Goal: Transaction & Acquisition: Purchase product/service

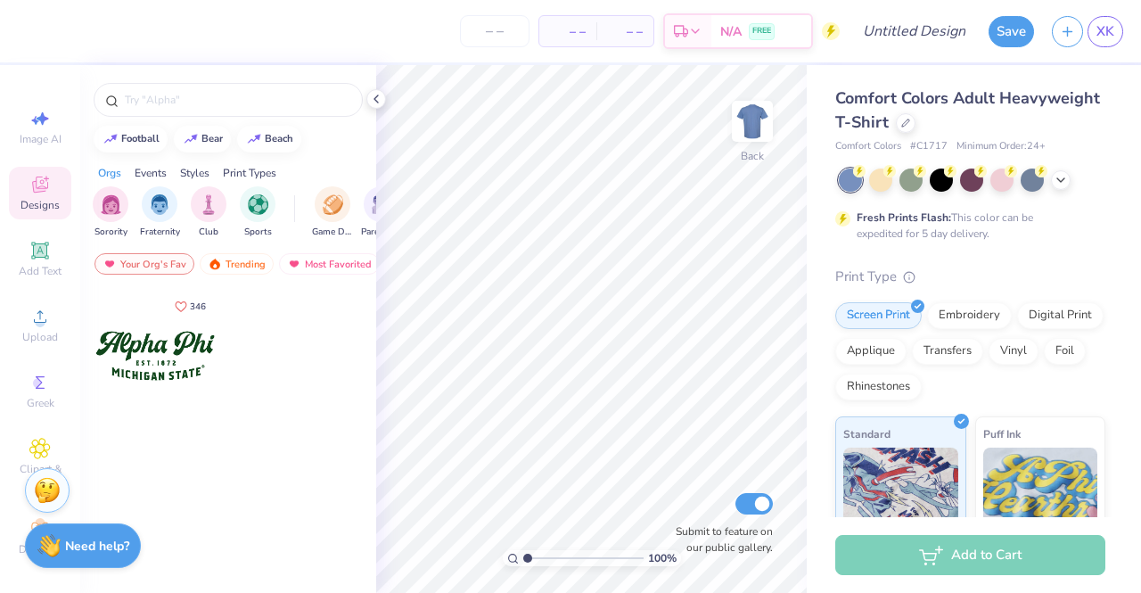
click at [987, 111] on div "Comfort Colors Adult Heavyweight T-Shirt" at bounding box center [970, 110] width 270 height 48
click at [916, 126] on div at bounding box center [906, 121] width 20 height 20
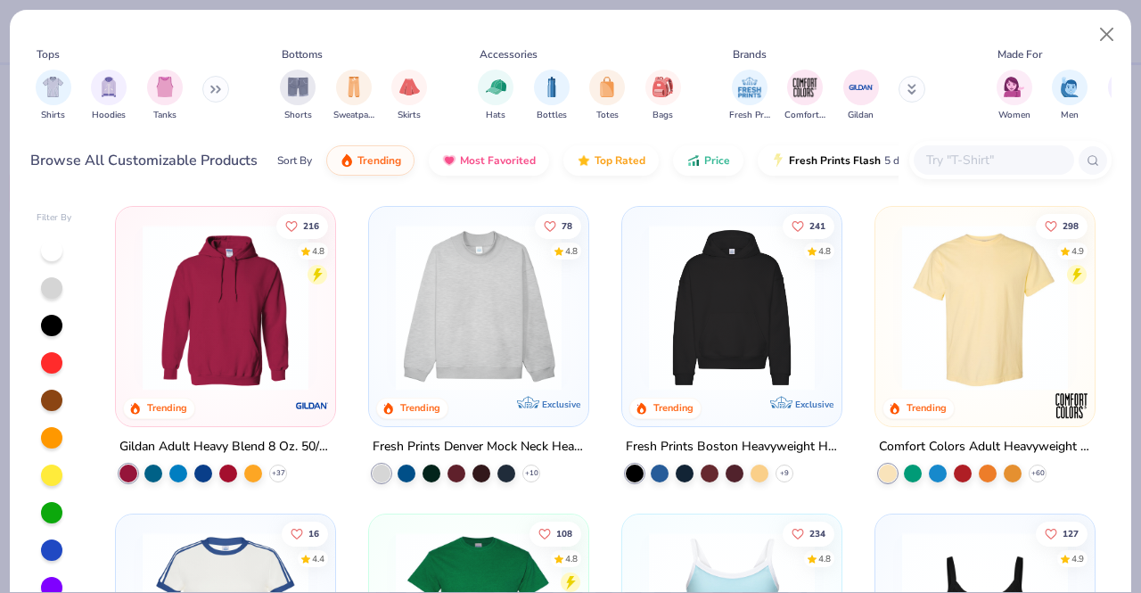
click at [962, 158] on input "text" at bounding box center [993, 160] width 137 height 21
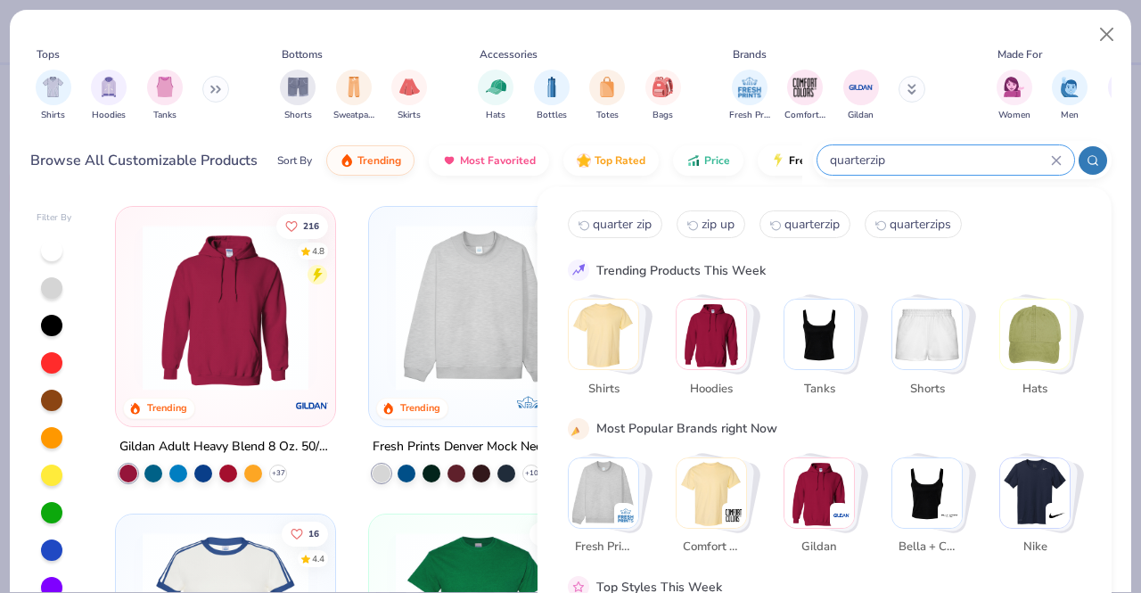
type input "quarterzip"
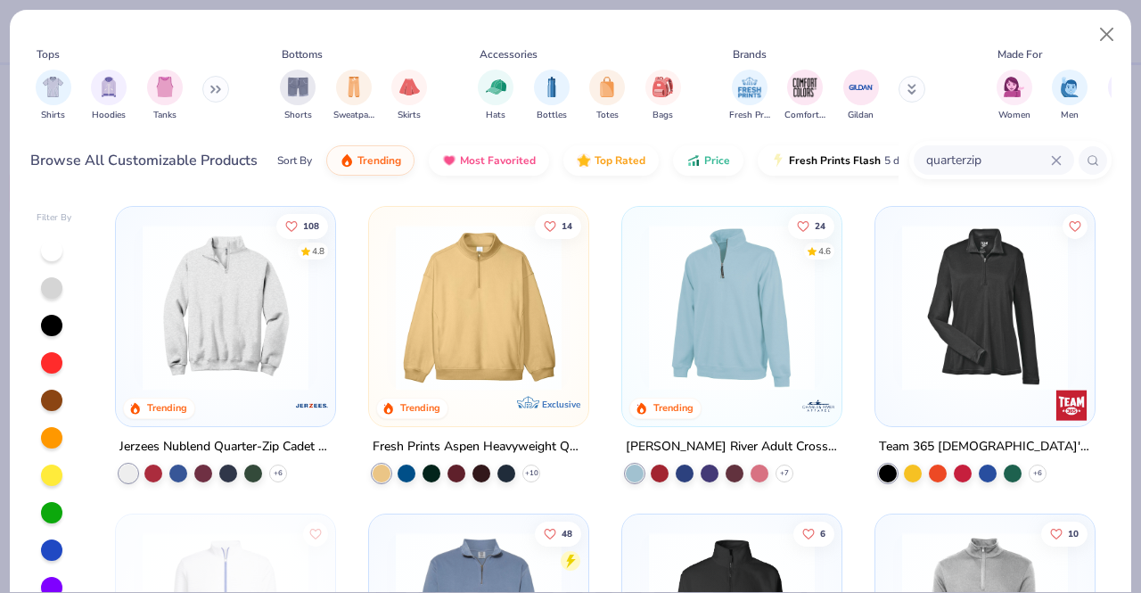
click at [280, 276] on img at bounding box center [226, 308] width 184 height 166
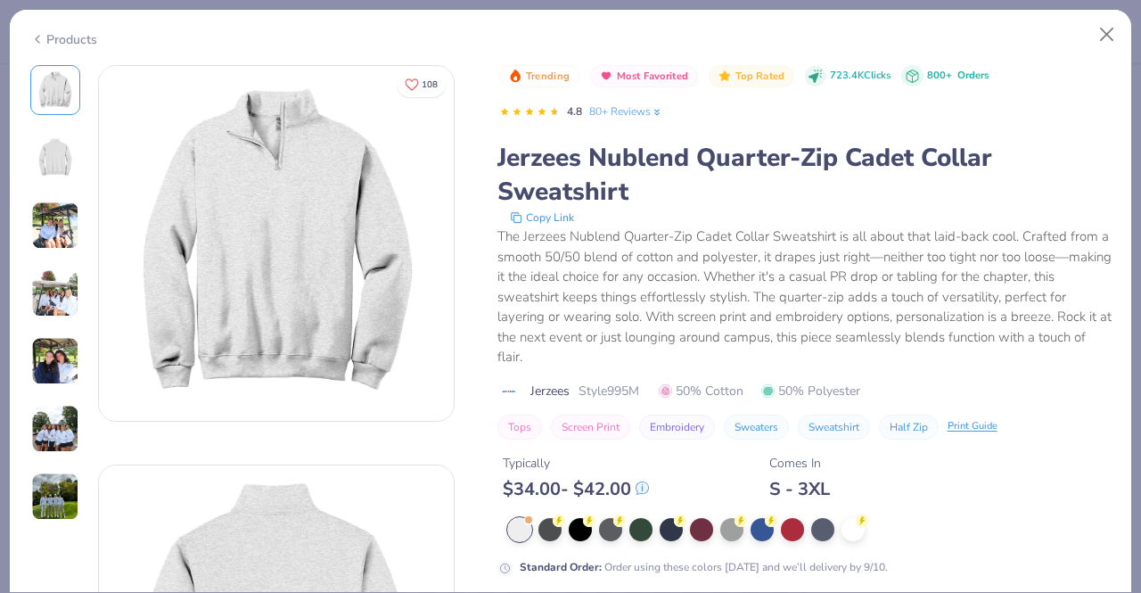
scroll to position [535, 0]
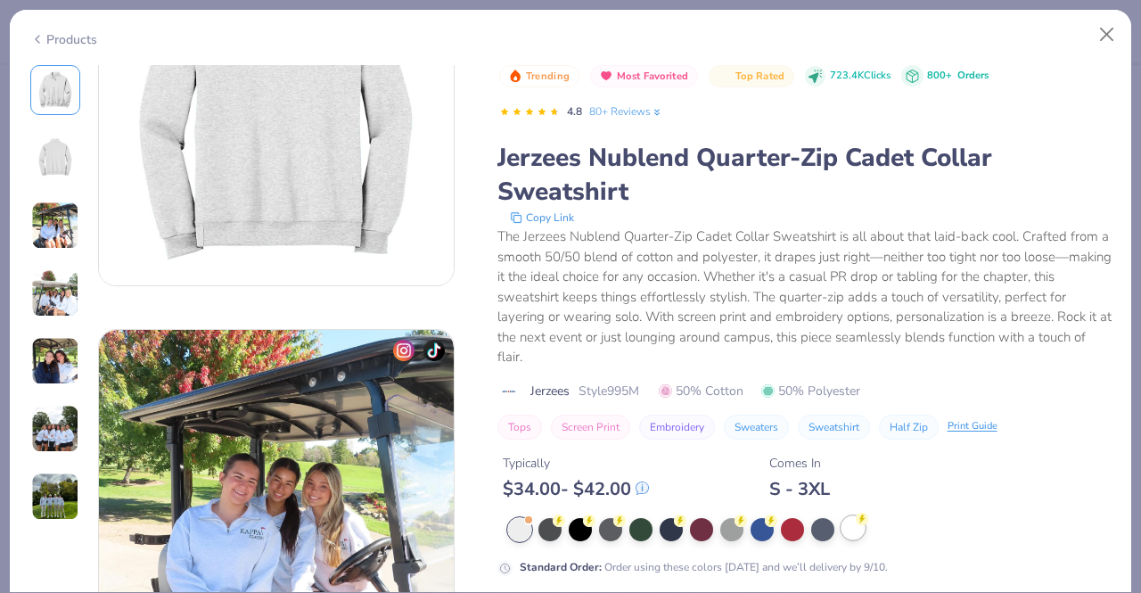
click at [857, 533] on div at bounding box center [853, 527] width 23 height 23
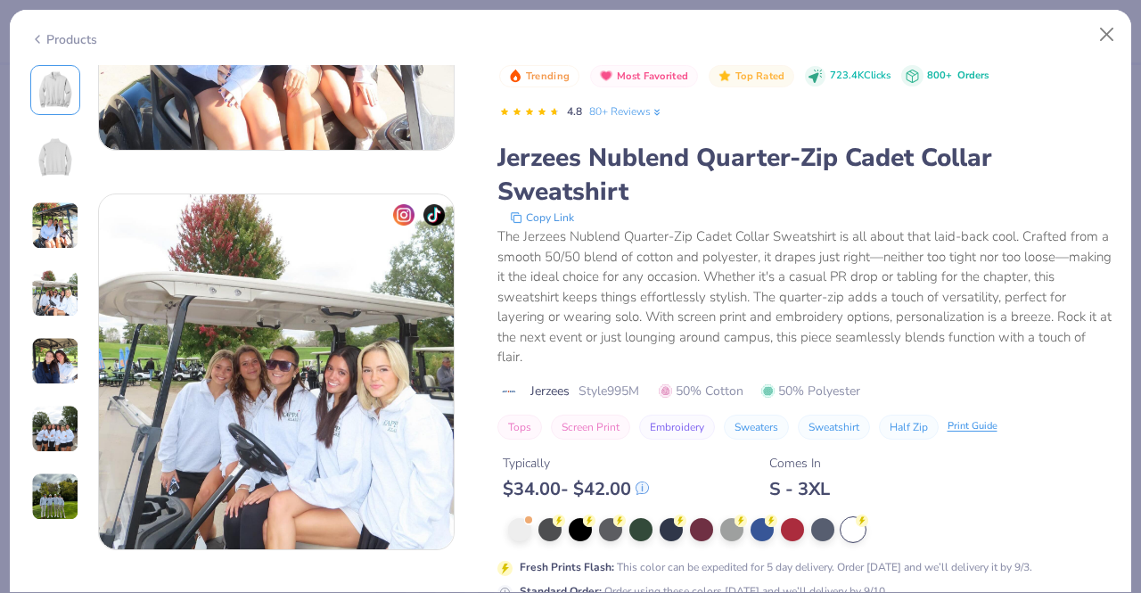
click at [1126, 238] on div "Products 108 KC Kappa Kappa Gamma, [GEOGRAPHIC_DATA][US_STATE], [GEOGRAPHIC_DAT…" at bounding box center [570, 301] width 1123 height 584
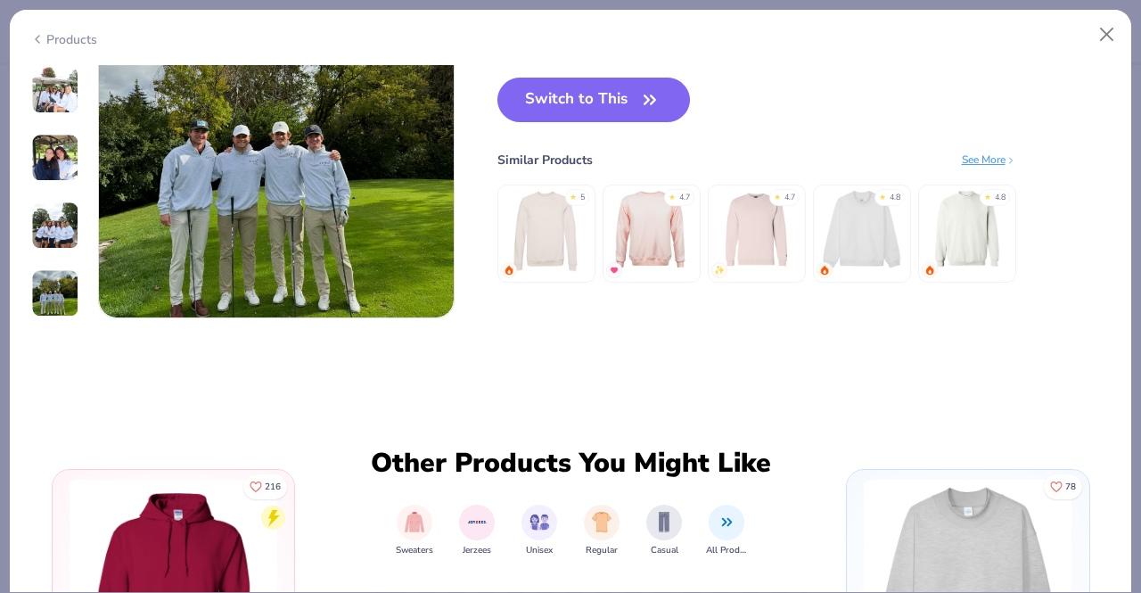
scroll to position [2147, 0]
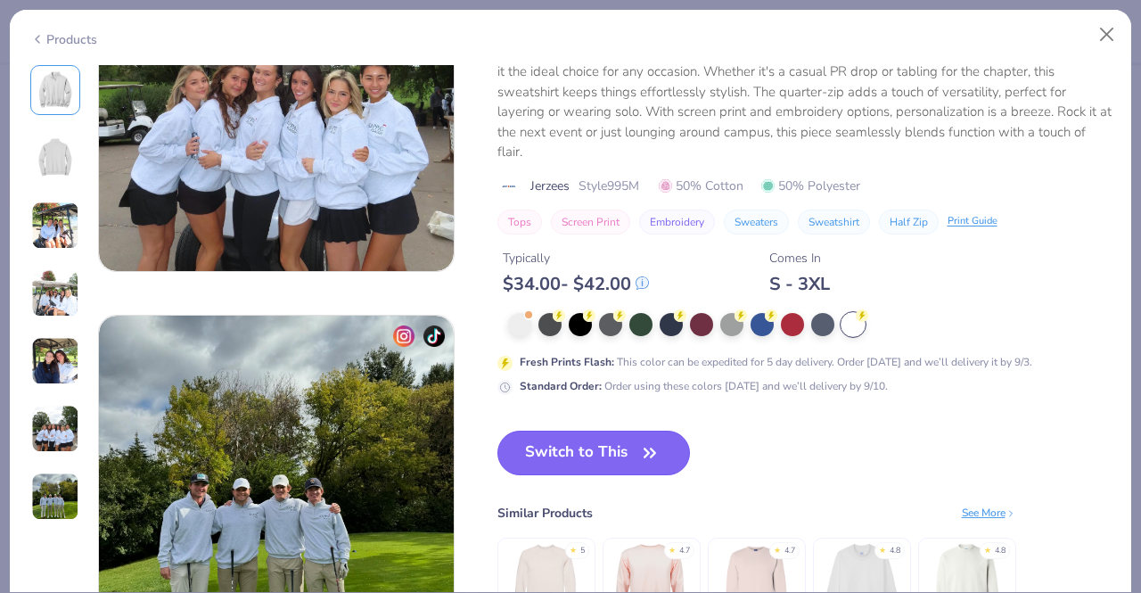
click at [661, 440] on button "Switch to This" at bounding box center [594, 453] width 193 height 45
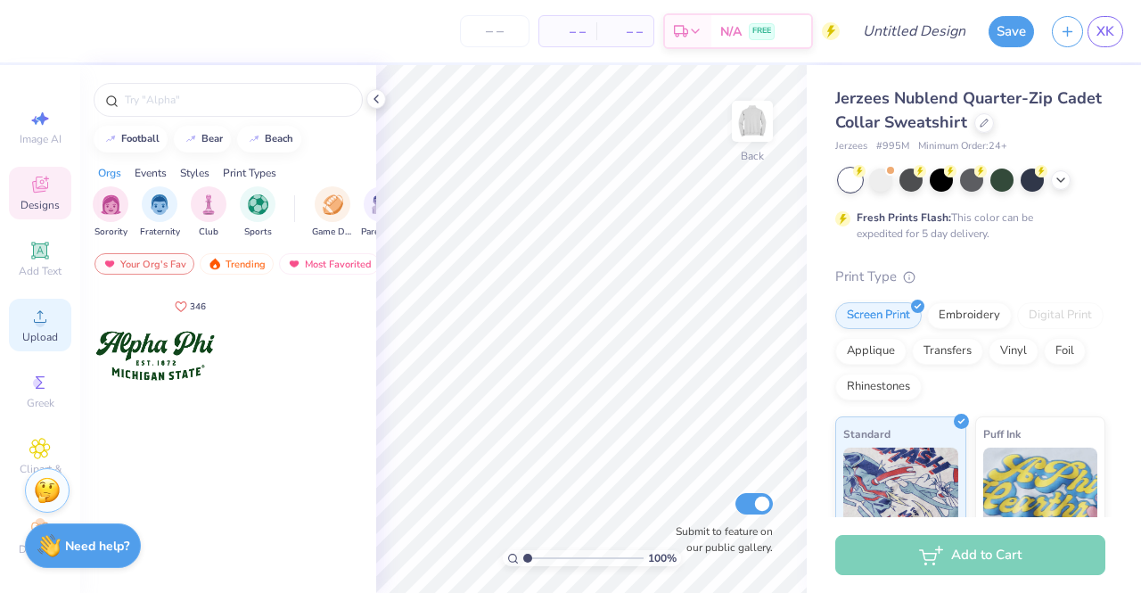
click at [40, 315] on icon at bounding box center [39, 316] width 21 height 21
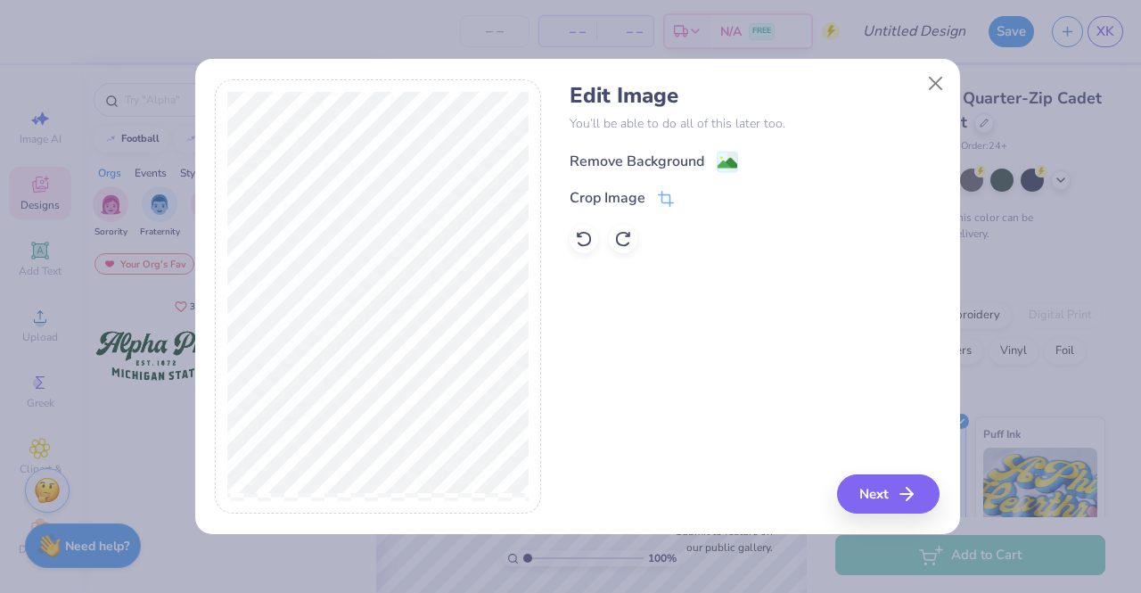
click at [714, 160] on div "Remove Background" at bounding box center [654, 162] width 169 height 22
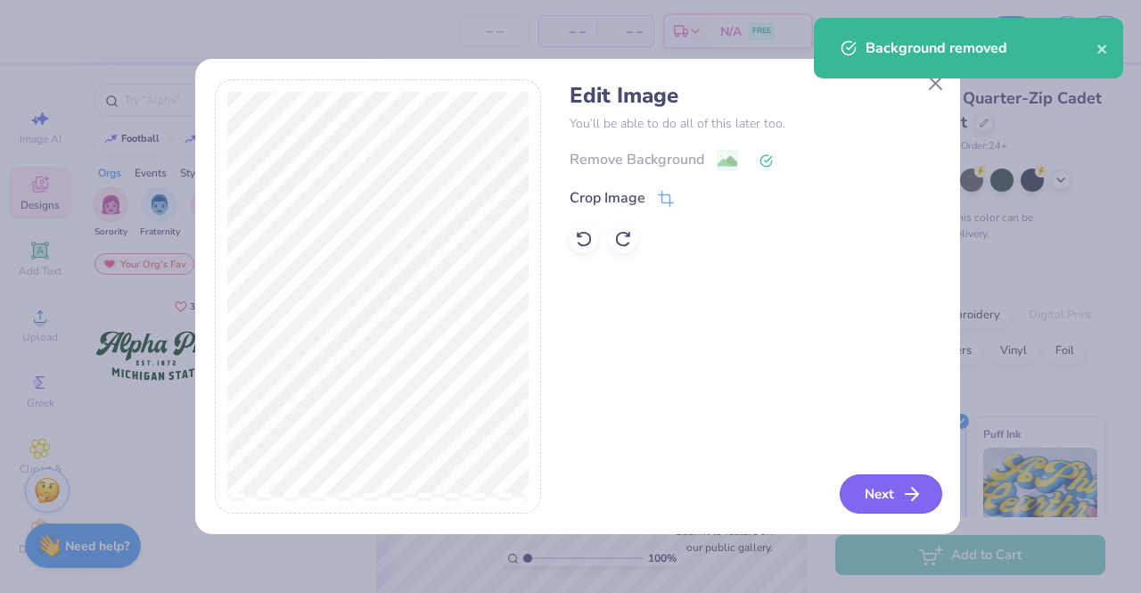
click at [890, 496] on button "Next" at bounding box center [891, 493] width 103 height 39
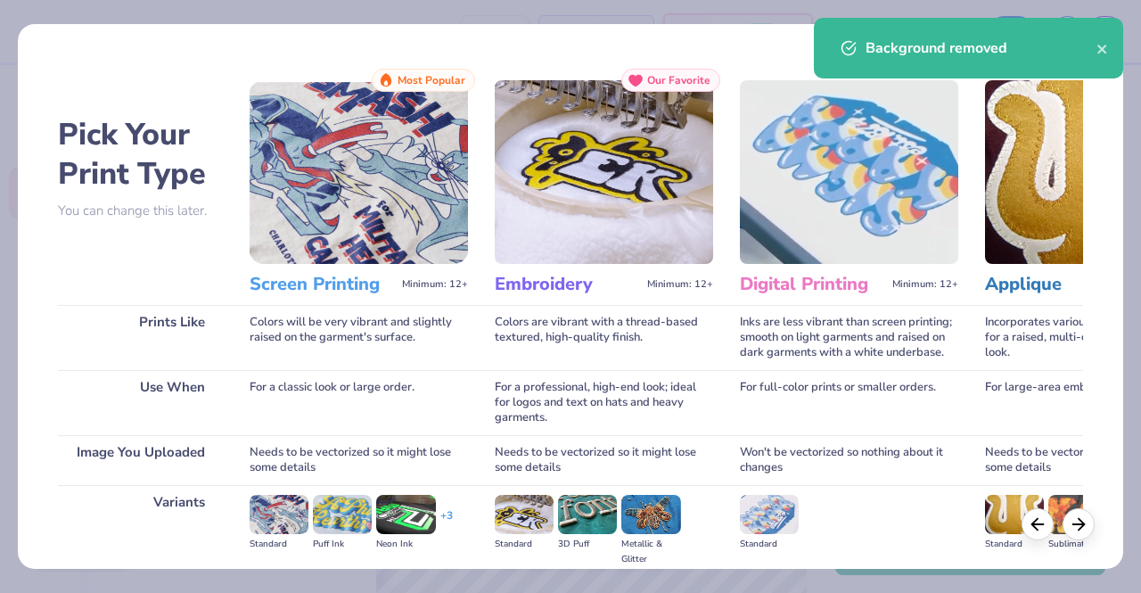
scroll to position [207, 0]
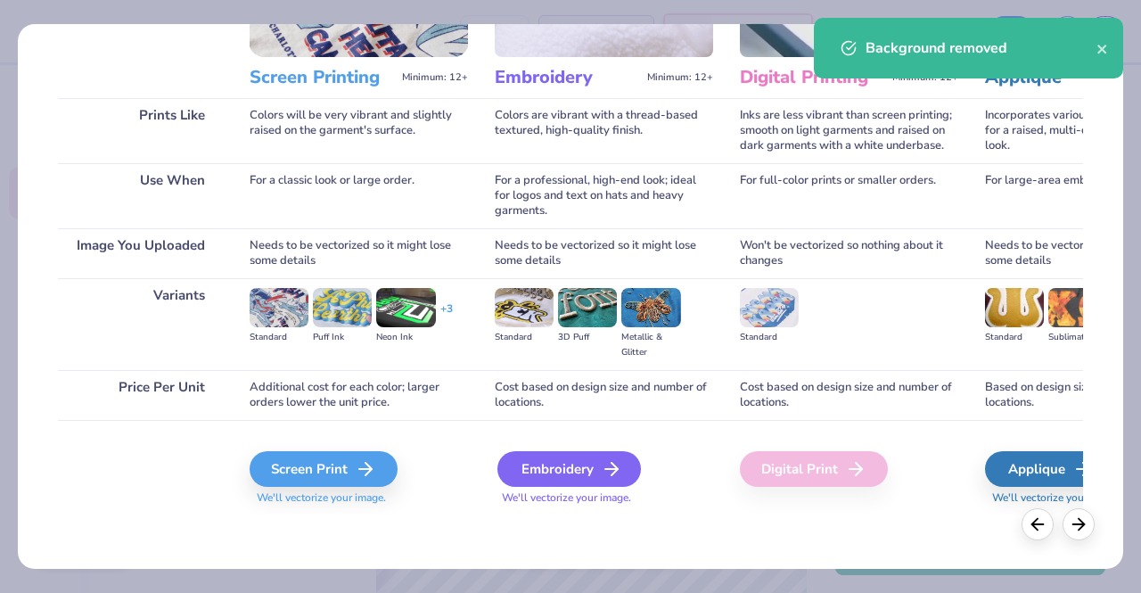
click at [604, 465] on icon at bounding box center [611, 468] width 21 height 21
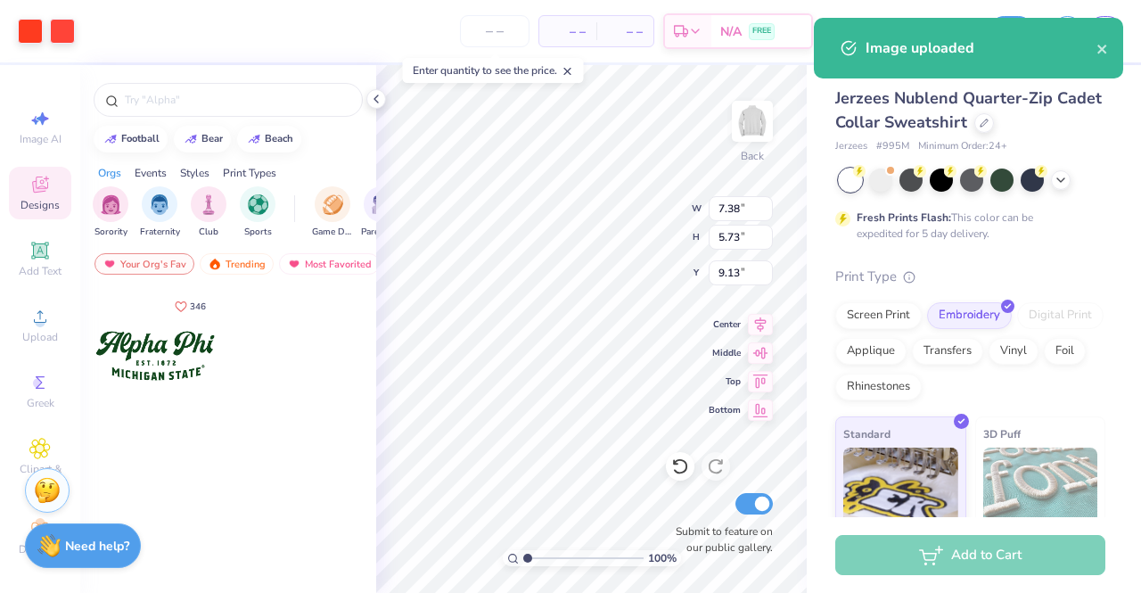
click at [676, 231] on body "Art colors – – Per Item – – Total Est. Delivery N/A FREE Design Title Save XK I…" at bounding box center [570, 296] width 1141 height 593
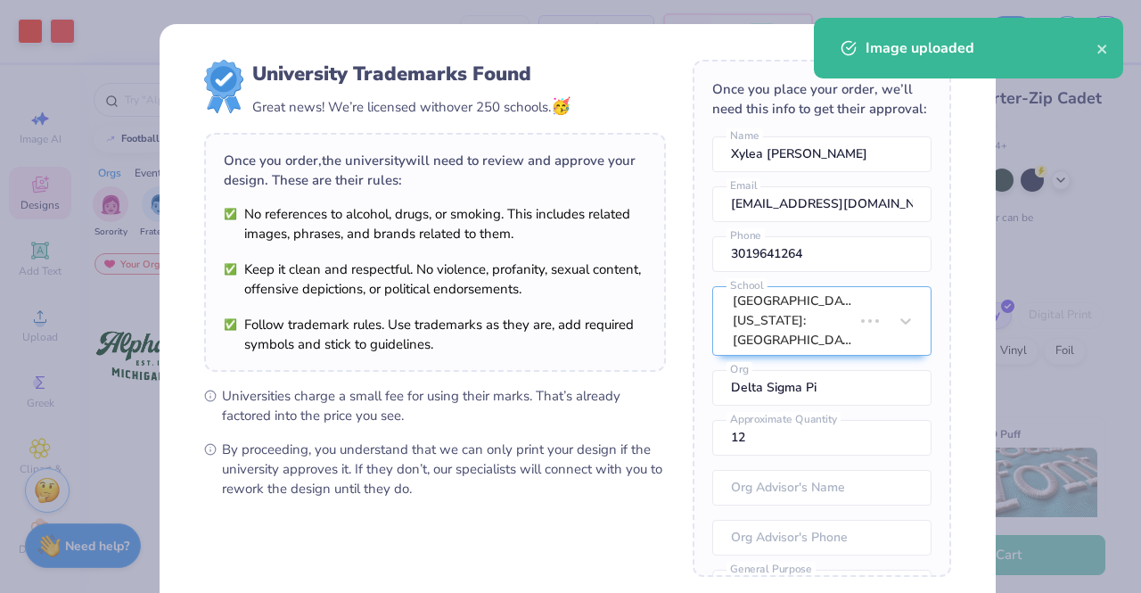
type input "1.53"
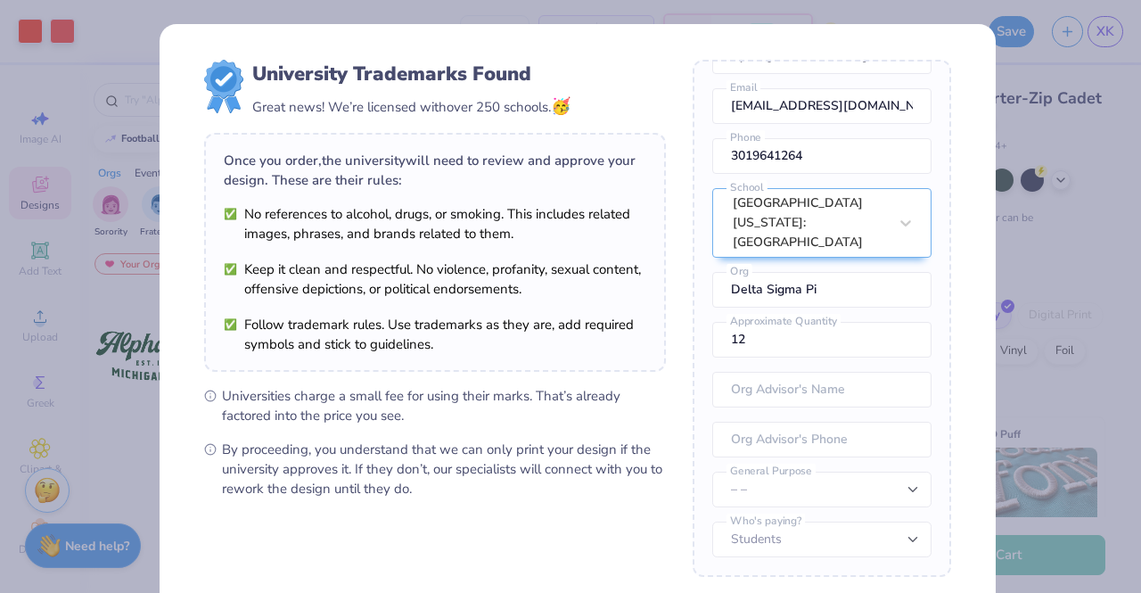
scroll to position [183, 0]
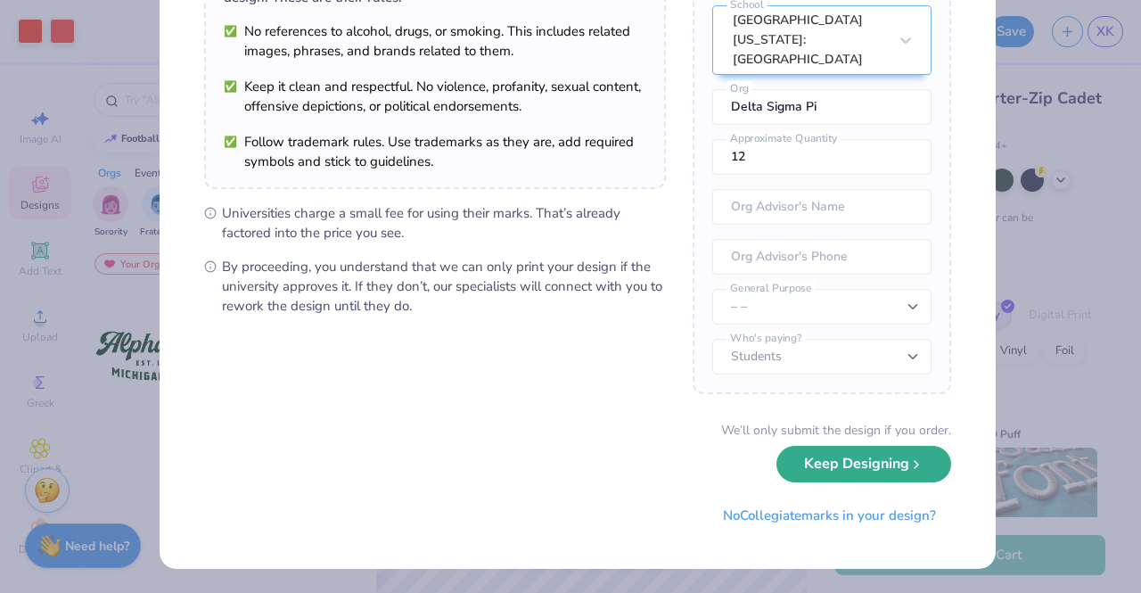
click at [800, 460] on button "Keep Designing" at bounding box center [864, 464] width 175 height 37
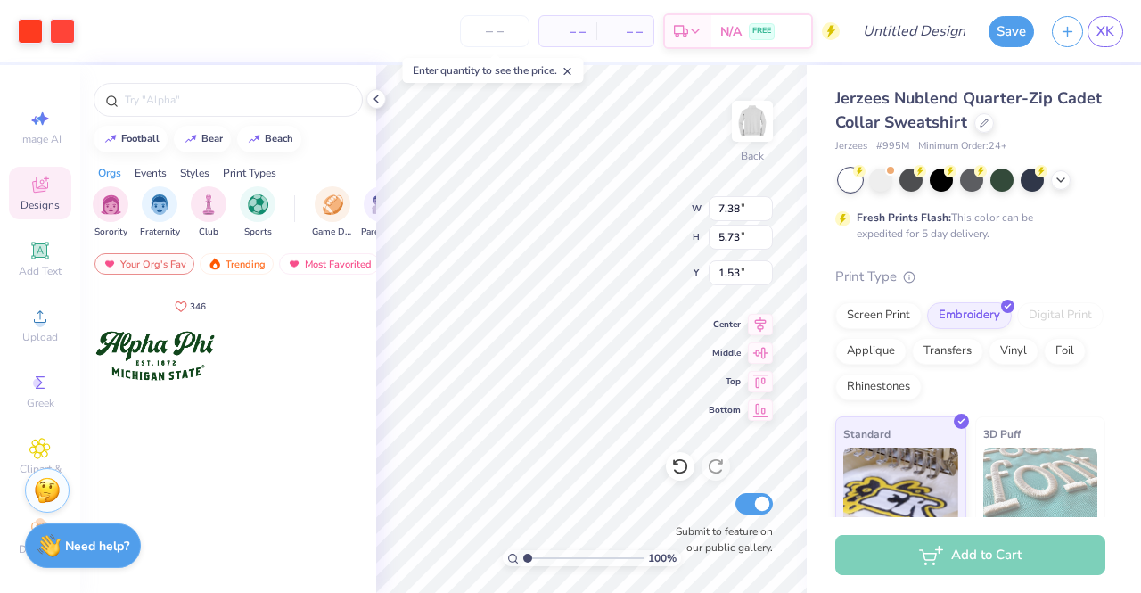
scroll to position [0, 0]
type input "3.51"
type input "2.73"
type input "3.00"
click at [29, 24] on div at bounding box center [30, 29] width 25 height 25
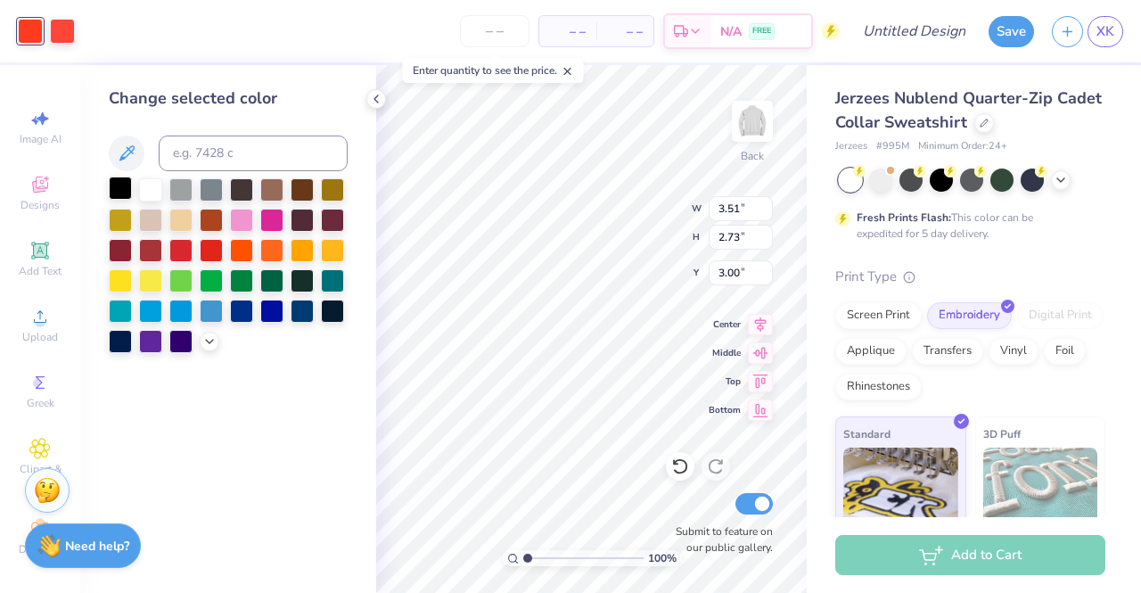
click at [111, 185] on div at bounding box center [120, 188] width 23 height 23
click at [61, 24] on div at bounding box center [62, 29] width 25 height 25
click at [119, 189] on div at bounding box center [120, 189] width 23 height 23
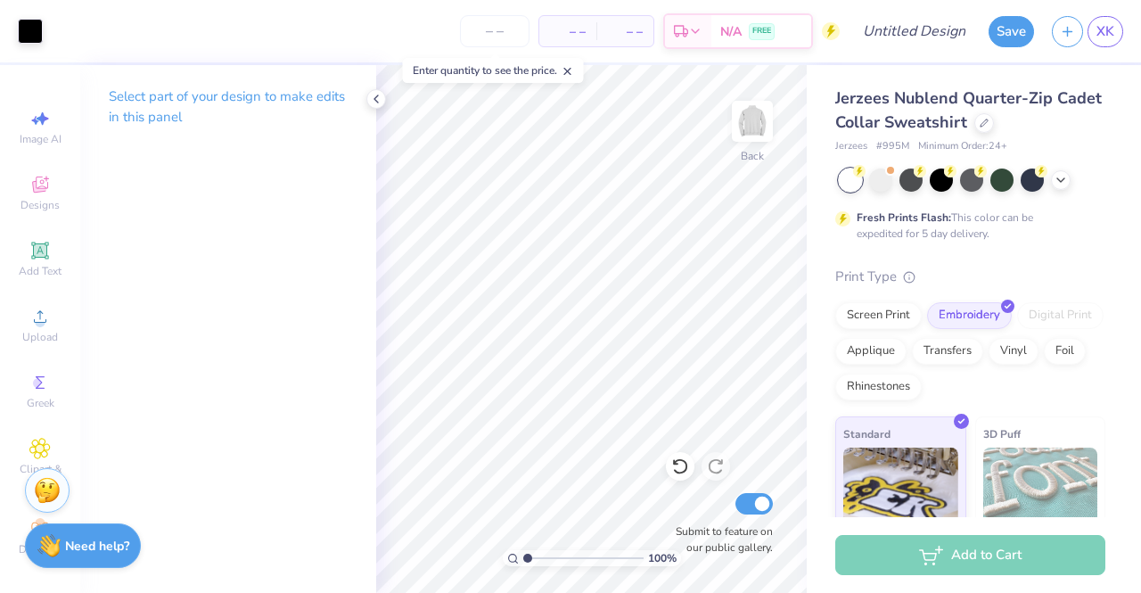
type input "4.35"
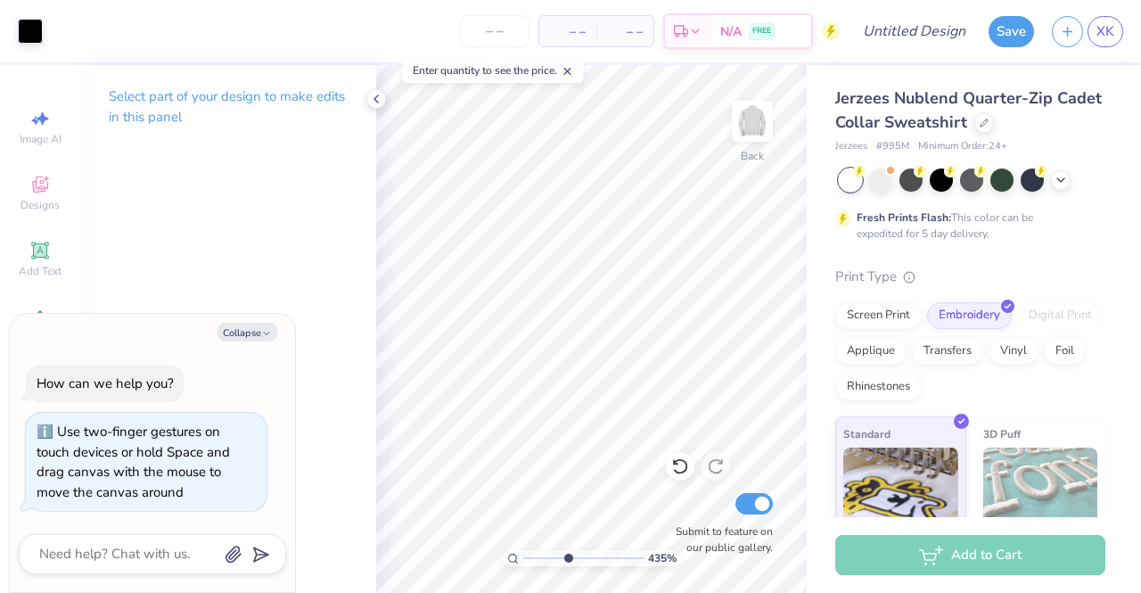
type textarea "x"
click at [567, 559] on input "range" at bounding box center [583, 558] width 120 height 16
click at [570, 559] on input "range" at bounding box center [583, 558] width 120 height 16
drag, startPoint x: 567, startPoint y: 558, endPoint x: 498, endPoint y: 550, distance: 69.1
click at [523, 550] on input "range" at bounding box center [583, 558] width 120 height 16
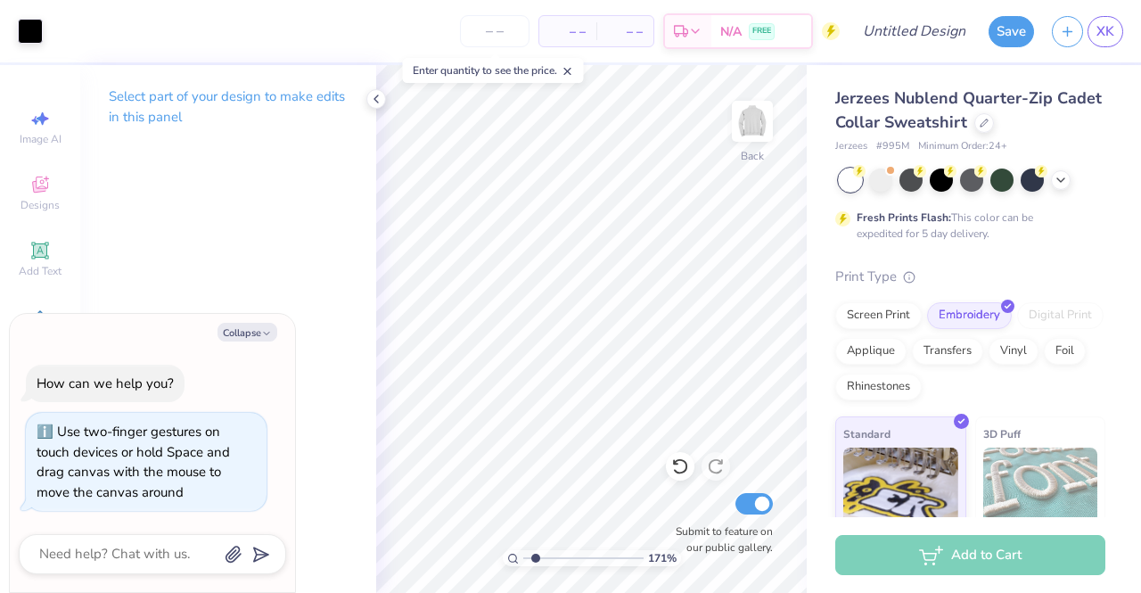
drag, startPoint x: 572, startPoint y: 557, endPoint x: 536, endPoint y: 557, distance: 35.7
type input "1.71"
click at [536, 557] on input "range" at bounding box center [583, 558] width 120 height 16
type textarea "x"
click at [564, 560] on input "range" at bounding box center [583, 558] width 120 height 16
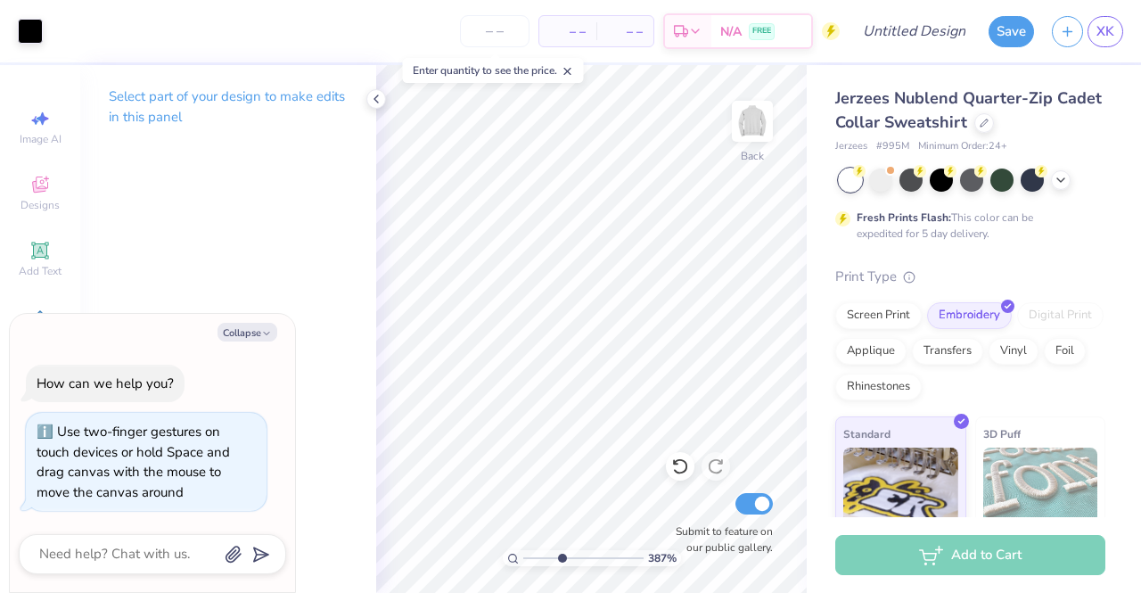
click at [562, 560] on input "range" at bounding box center [583, 558] width 120 height 16
type input "3.87"
type textarea "x"
type input "3.87"
click at [263, 334] on icon "button" at bounding box center [266, 333] width 11 height 11
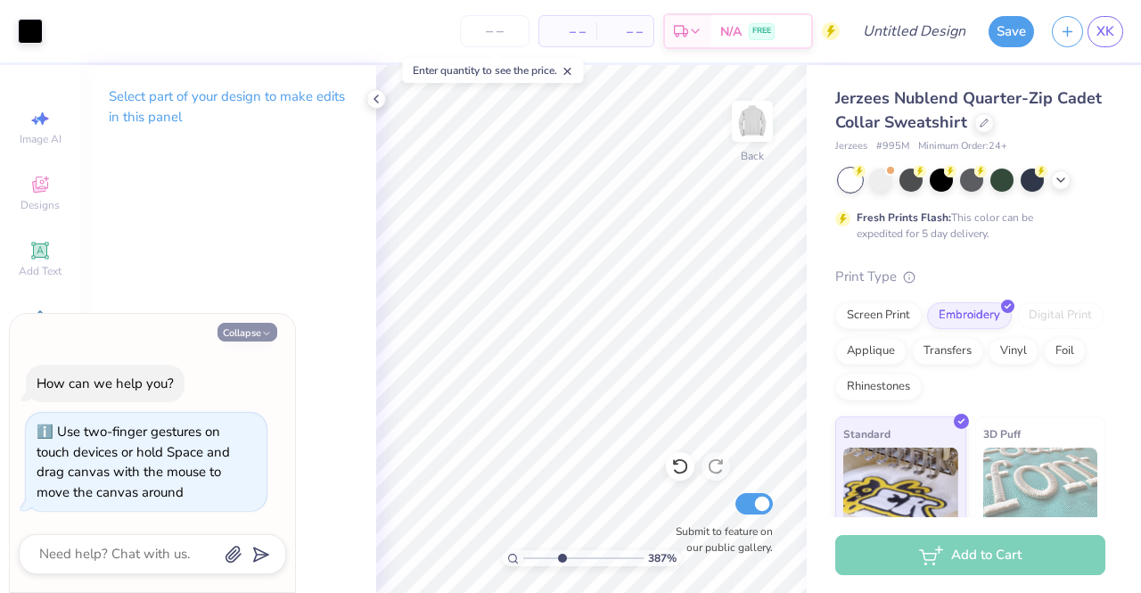
type textarea "x"
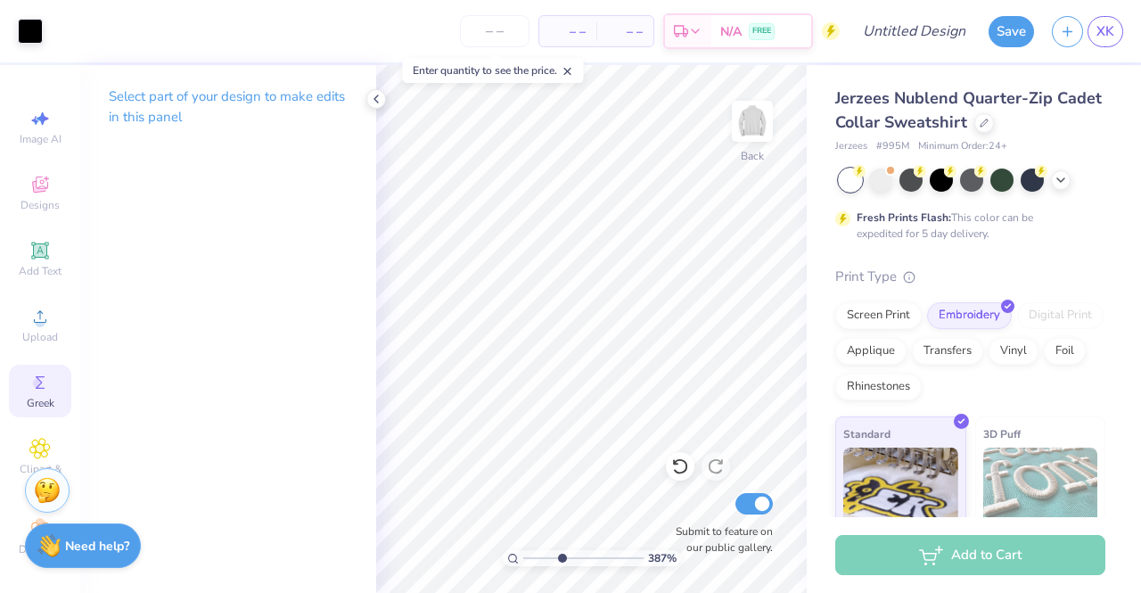
click at [30, 407] on span "Greek" at bounding box center [41, 403] width 28 height 14
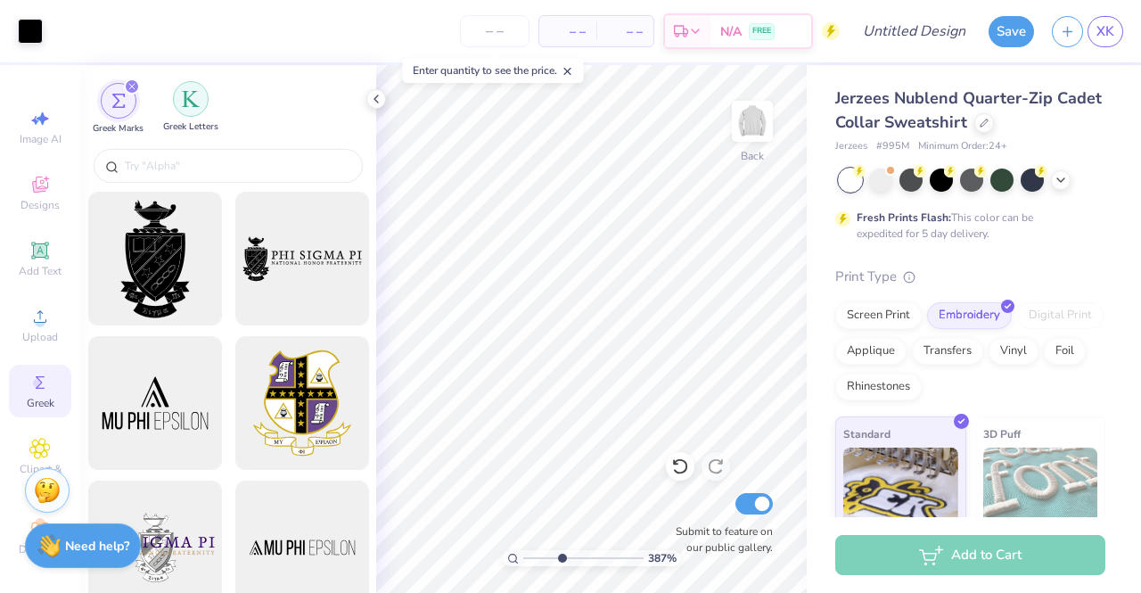
click at [202, 95] on div "filter for Greek Letters" at bounding box center [191, 99] width 36 height 36
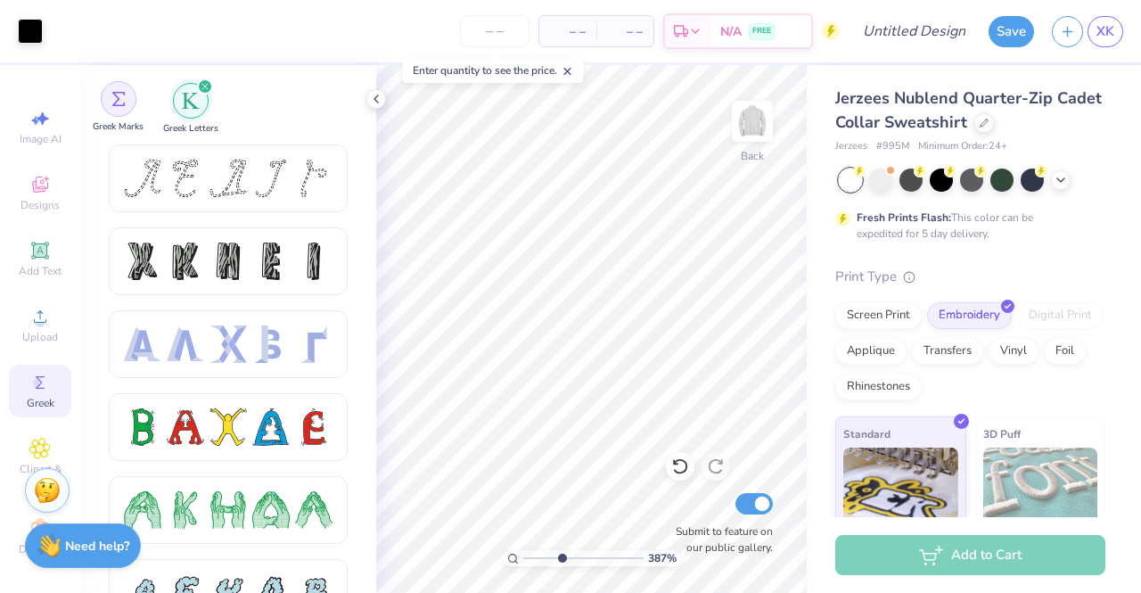
click at [111, 98] on div "filter for Greek Marks" at bounding box center [119, 99] width 36 height 36
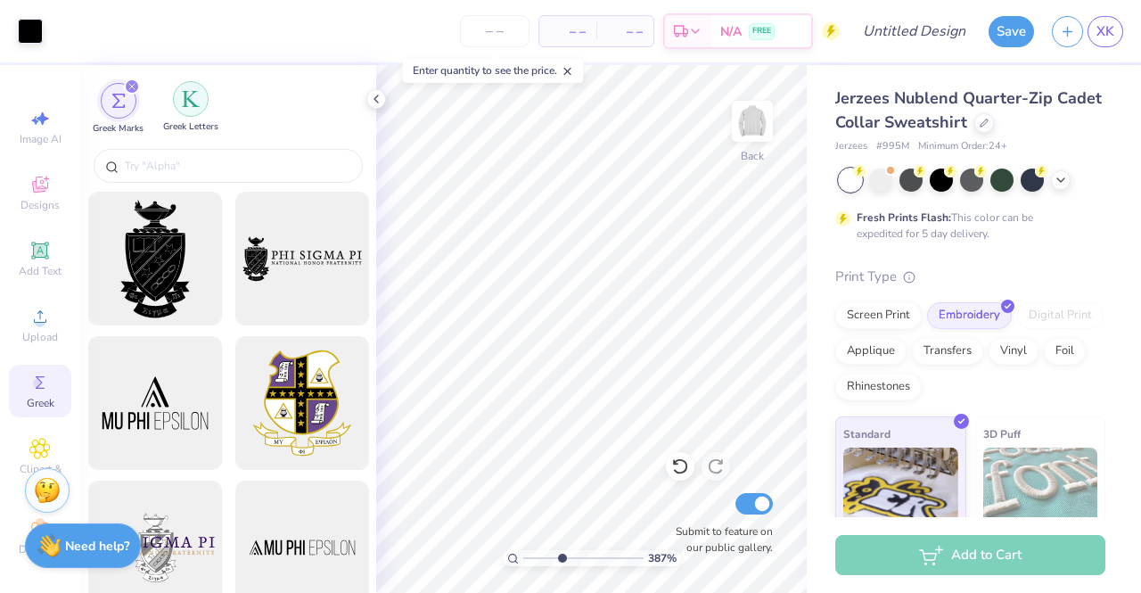
click at [185, 117] on div "Greek Letters" at bounding box center [190, 107] width 55 height 53
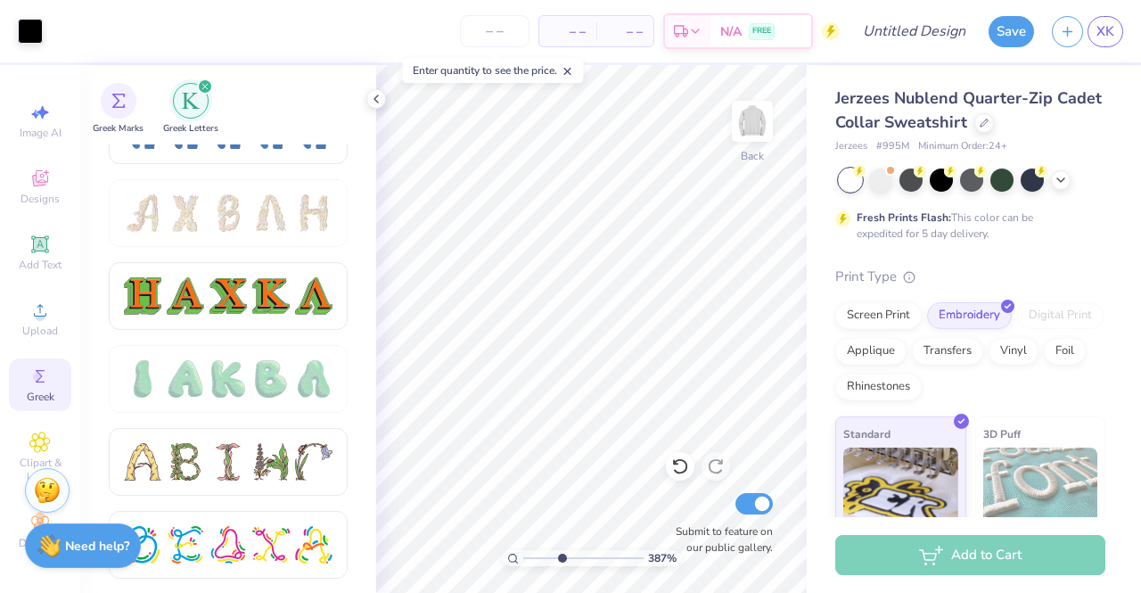
scroll to position [20, 0]
click at [34, 168] on icon at bounding box center [39, 178] width 21 height 21
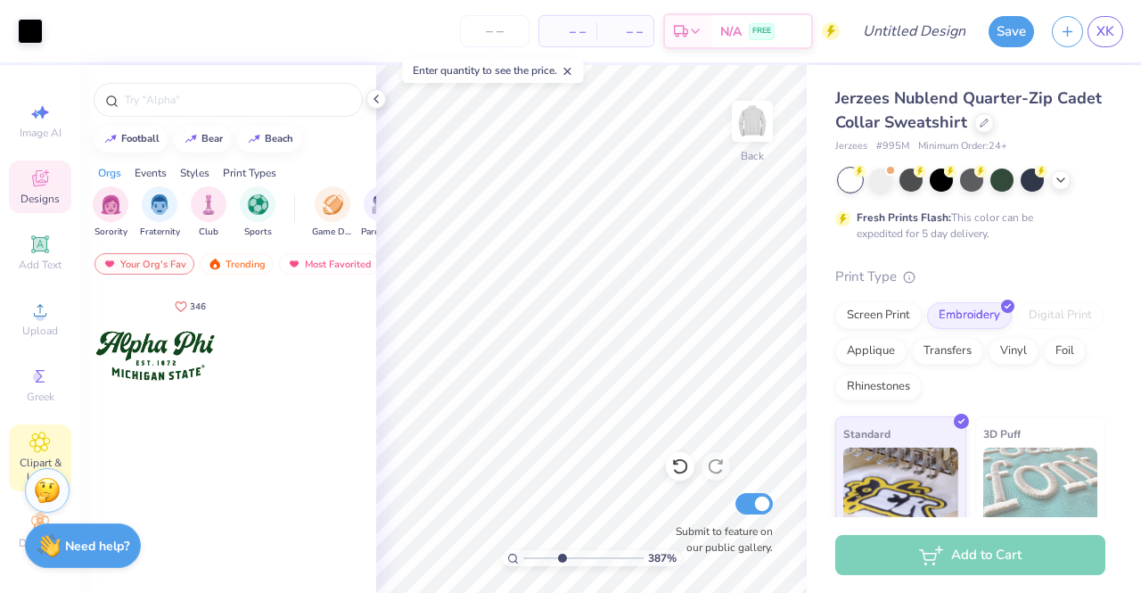
click at [32, 437] on icon at bounding box center [39, 442] width 21 height 21
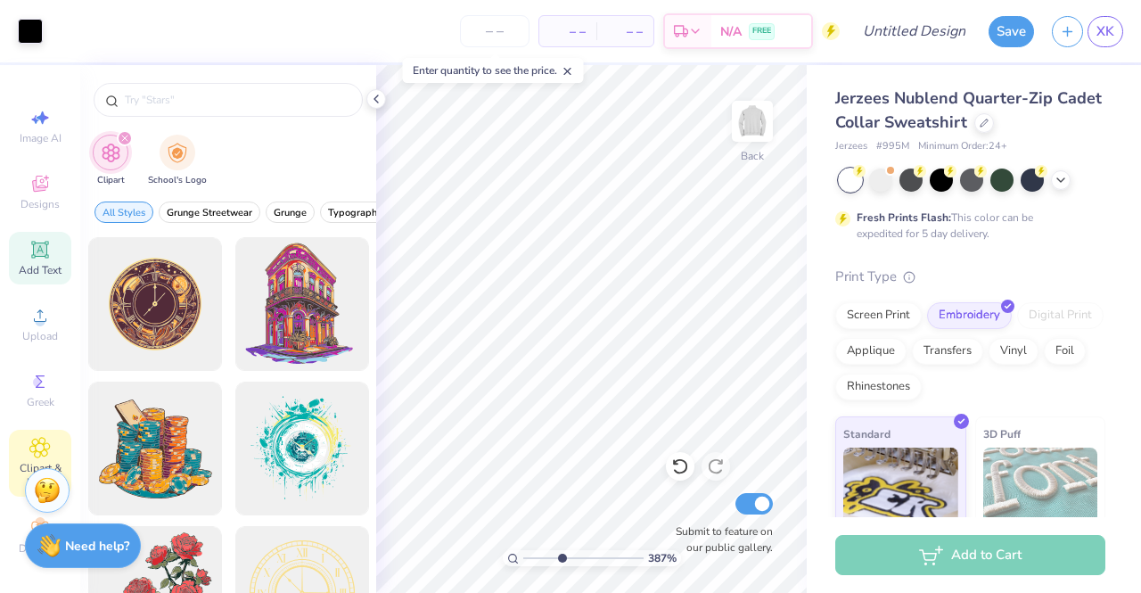
scroll to position [0, 0]
click at [45, 402] on span "Greek" at bounding box center [41, 403] width 28 height 14
type input "3.87"
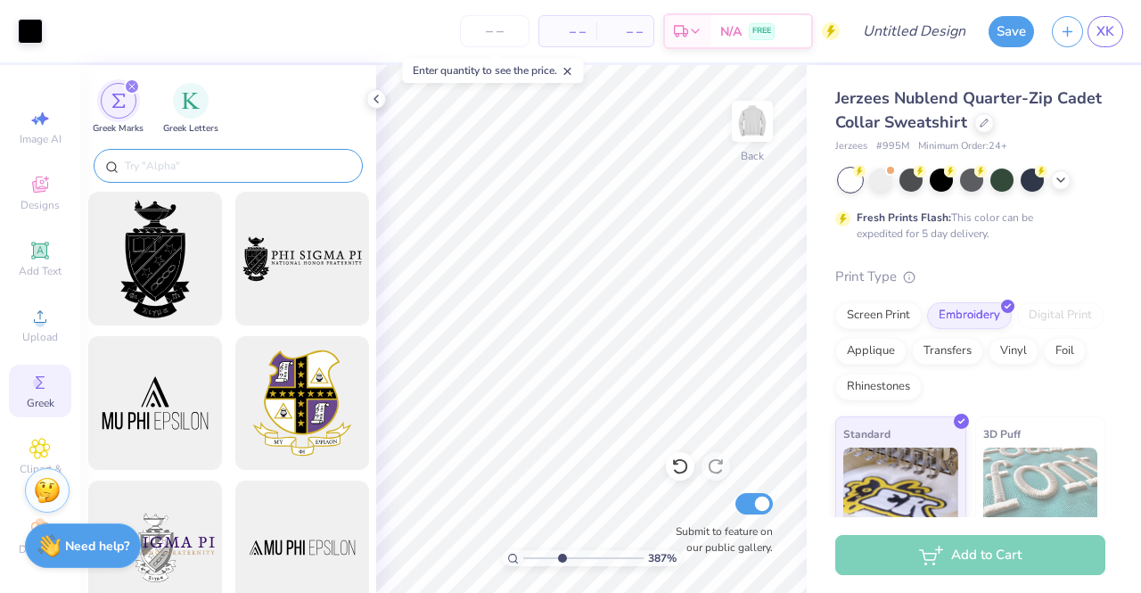
click at [162, 162] on input "text" at bounding box center [237, 166] width 228 height 18
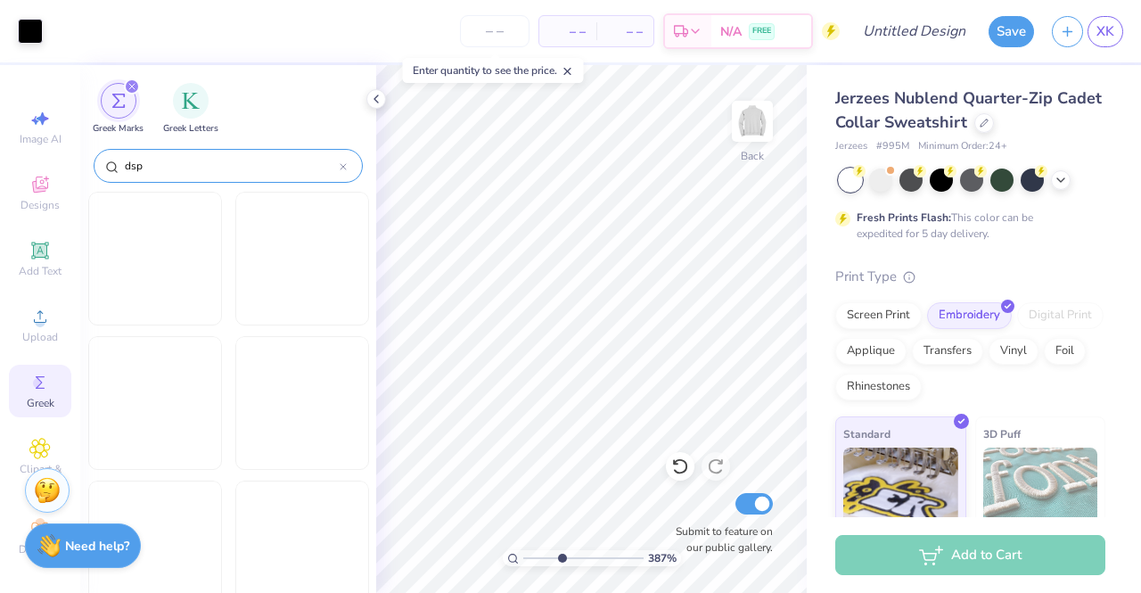
type input "dsp"
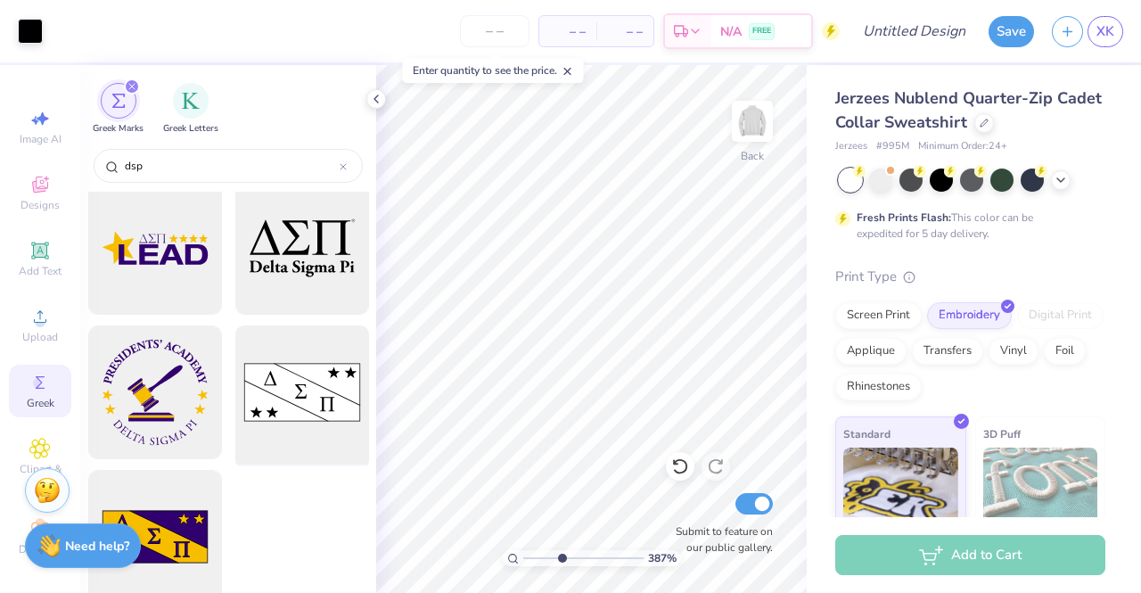
scroll to position [604, 0]
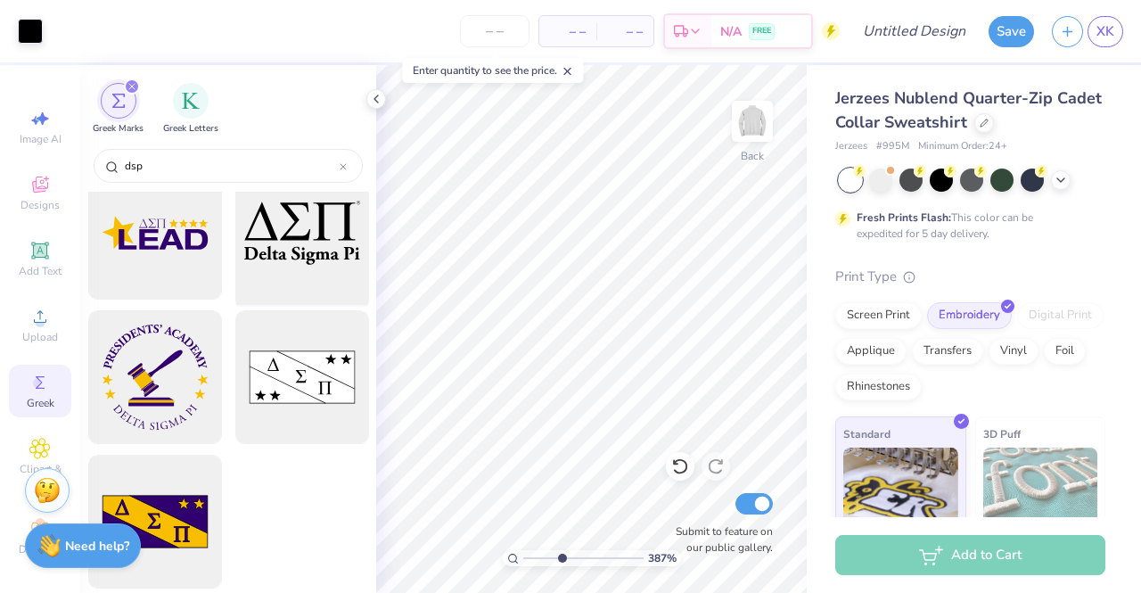
click at [281, 268] on div at bounding box center [301, 233] width 147 height 147
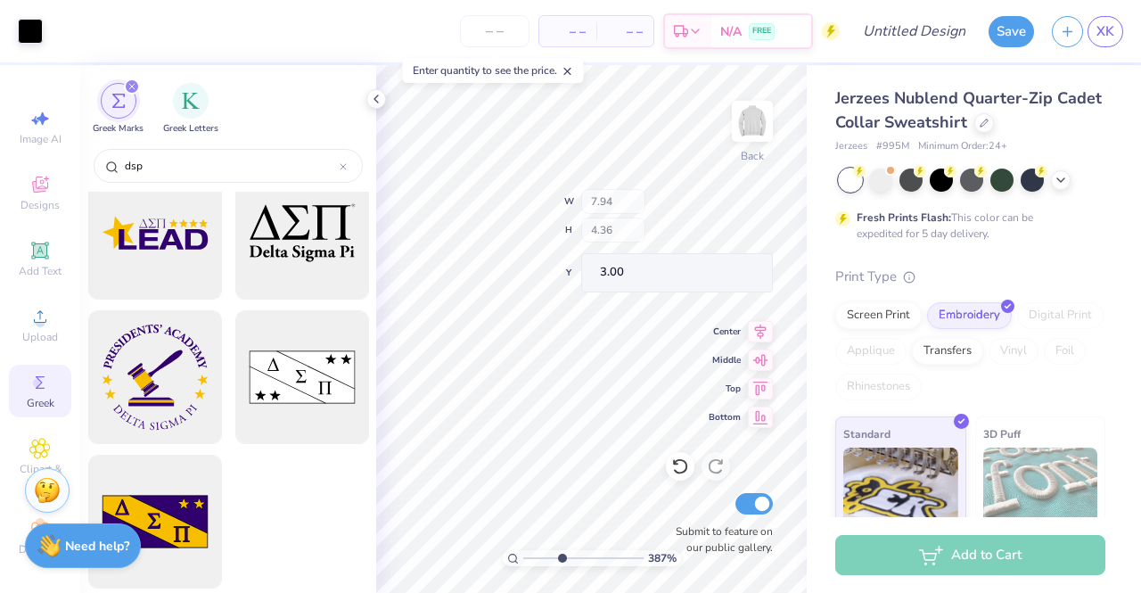
scroll to position [609, 0]
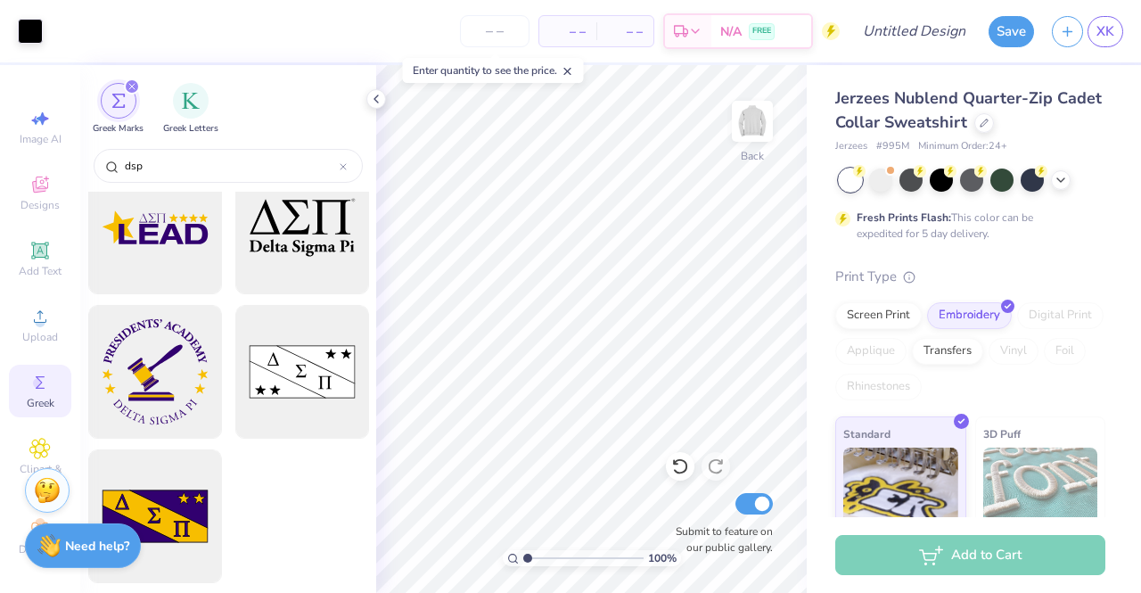
drag, startPoint x: 543, startPoint y: 557, endPoint x: 517, endPoint y: 551, distance: 26.6
type input "1"
click at [523, 551] on input "range" at bounding box center [583, 558] width 120 height 16
type input "2.35"
type input "1.29"
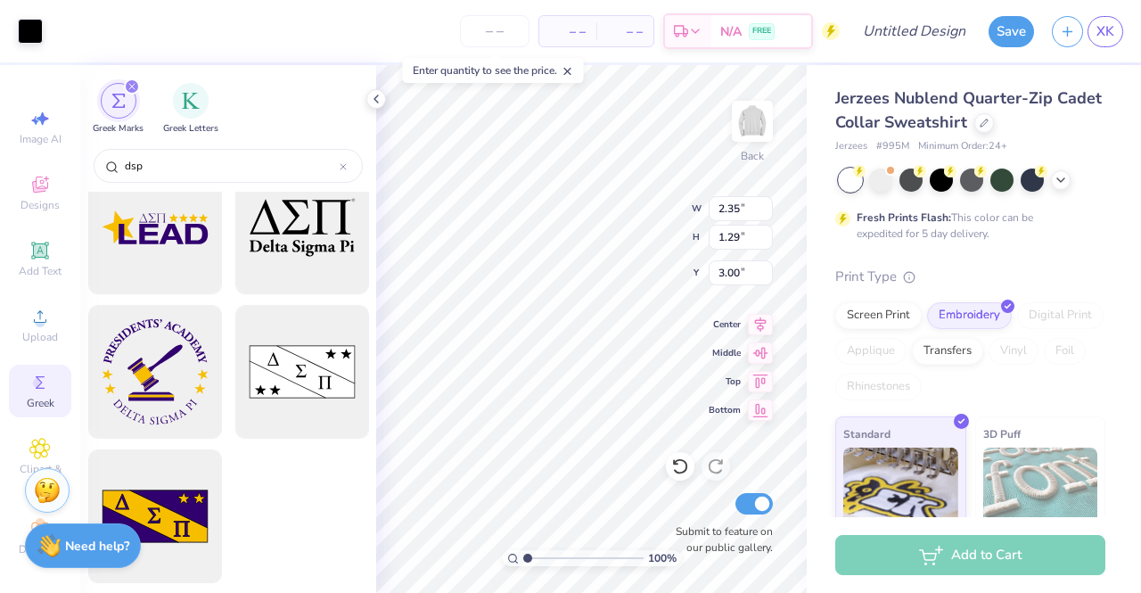
type input "6.08"
type input "5.92"
click at [586, 550] on input "range" at bounding box center [583, 558] width 120 height 16
type input "1.53"
type input "0.84"
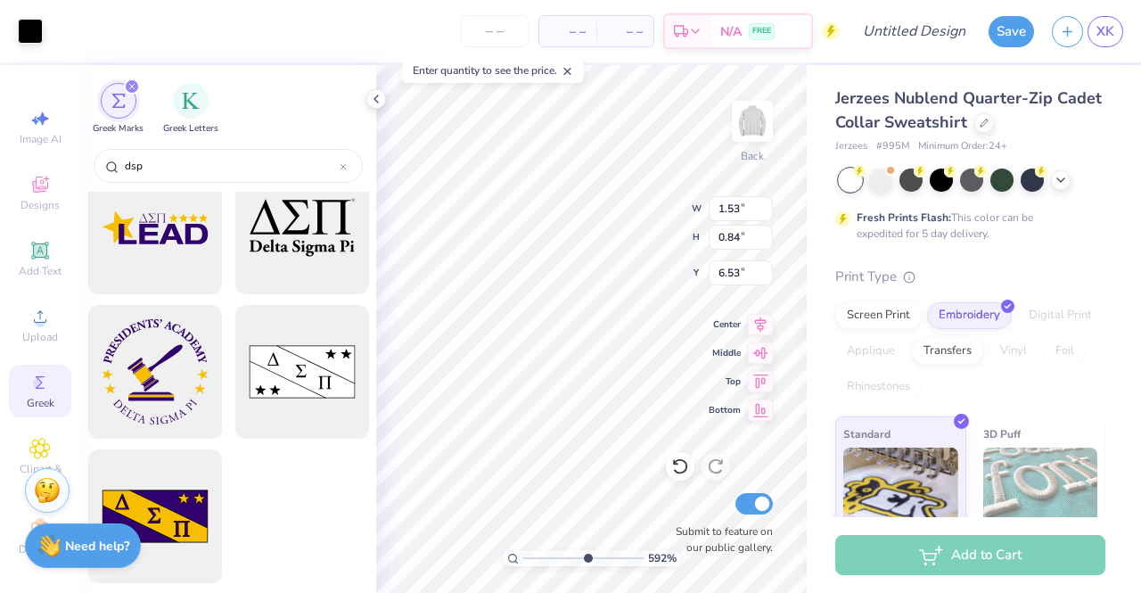
type input "5.89"
drag, startPoint x: 539, startPoint y: 557, endPoint x: 525, endPoint y: 558, distance: 13.4
click at [525, 558] on input "range" at bounding box center [583, 558] width 120 height 16
drag, startPoint x: 528, startPoint y: 556, endPoint x: 558, endPoint y: 554, distance: 30.4
click at [558, 554] on input "range" at bounding box center [583, 558] width 120 height 16
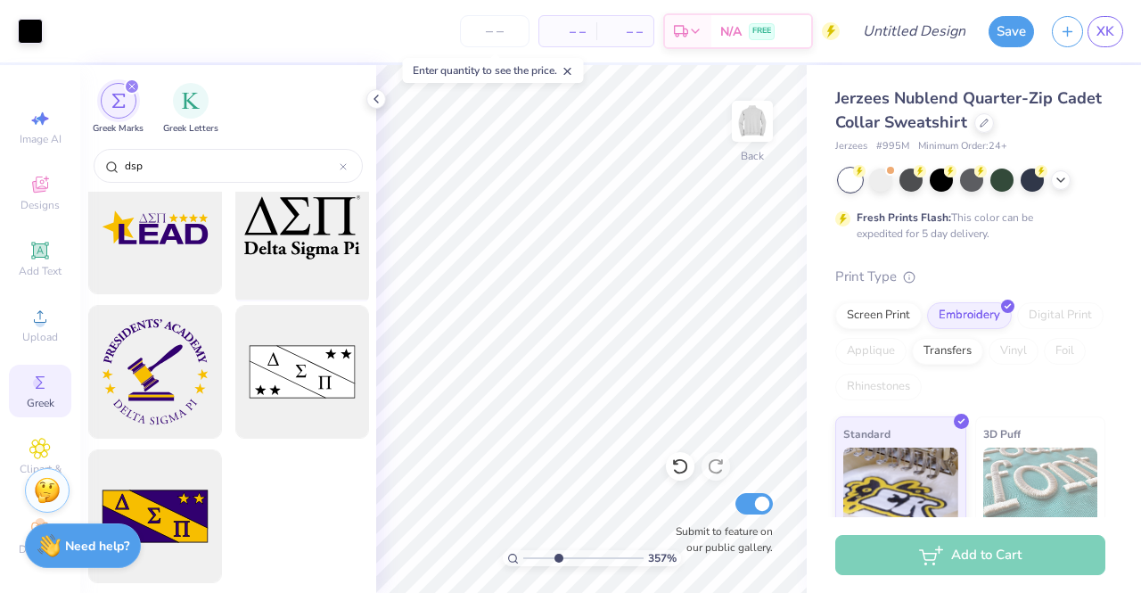
click at [348, 230] on div "Art colors – – Per Item – – Total Est. Delivery N/A FREE Design Title Save XK I…" at bounding box center [570, 296] width 1141 height 593
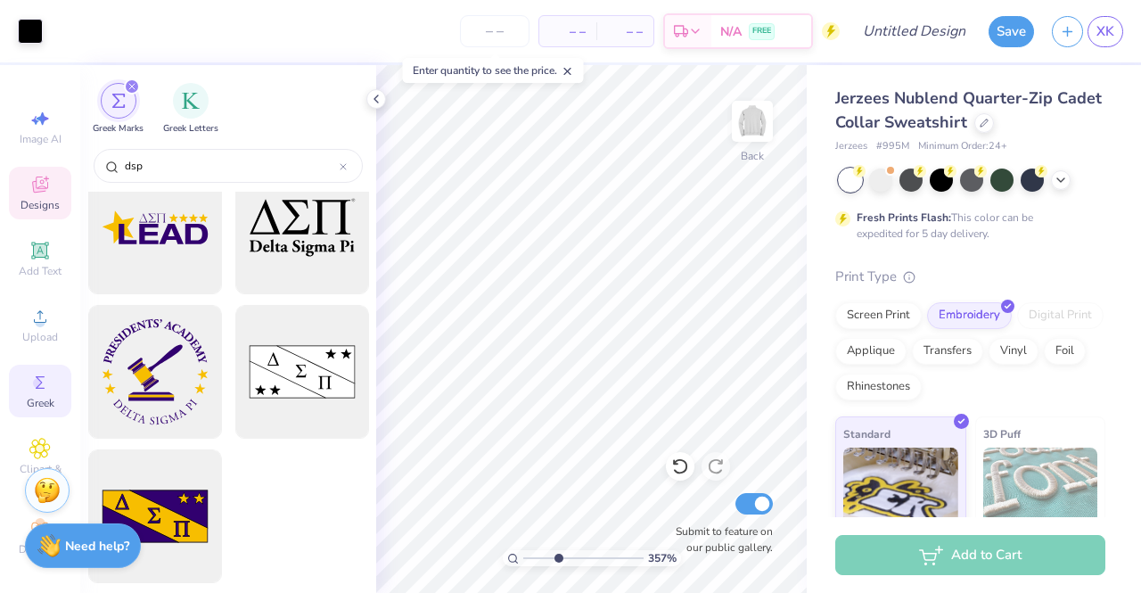
click at [54, 209] on div "Designs" at bounding box center [40, 193] width 62 height 53
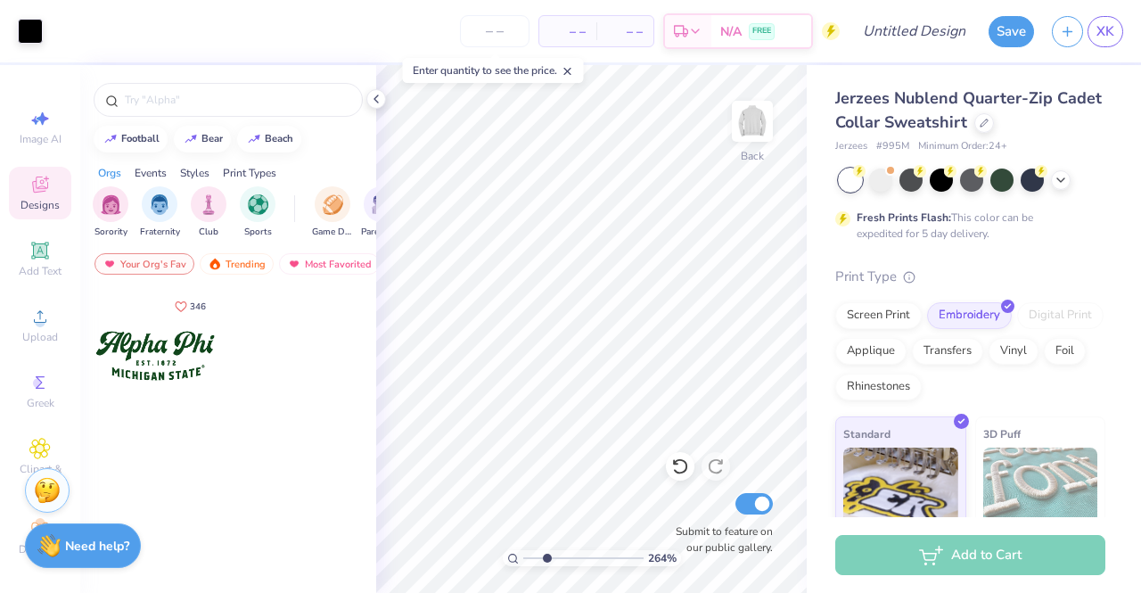
drag, startPoint x: 557, startPoint y: 557, endPoint x: 547, endPoint y: 557, distance: 10.7
click at [547, 557] on input "range" at bounding box center [583, 558] width 120 height 16
drag, startPoint x: 544, startPoint y: 555, endPoint x: 513, endPoint y: 551, distance: 31.5
click at [523, 551] on input "range" at bounding box center [583, 558] width 120 height 16
drag, startPoint x: 540, startPoint y: 563, endPoint x: 538, endPoint y: 549, distance: 13.6
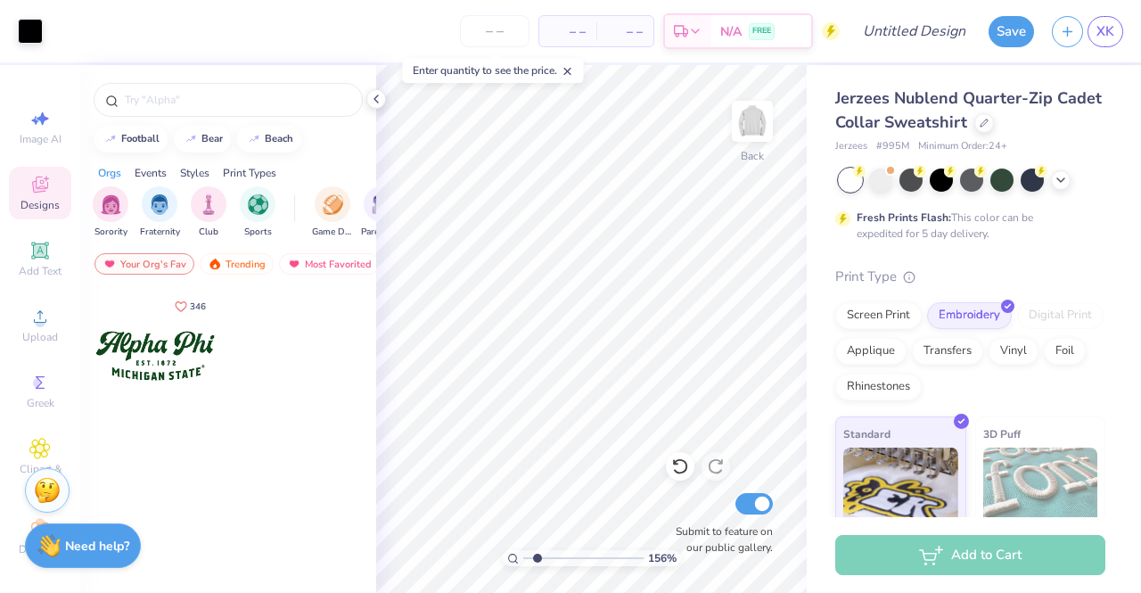
click at [538, 550] on input "range" at bounding box center [583, 558] width 120 height 16
click at [503, 592] on html "Art colors – – Per Item – – Total Est. Delivery N/A FREE Design Title Save XK I…" at bounding box center [570, 296] width 1141 height 593
click at [535, 555] on div "186 %" at bounding box center [592, 329] width 528 height 528
drag, startPoint x: 537, startPoint y: 554, endPoint x: 509, endPoint y: 563, distance: 29.3
click at [523, 565] on input "range" at bounding box center [583, 558] width 120 height 16
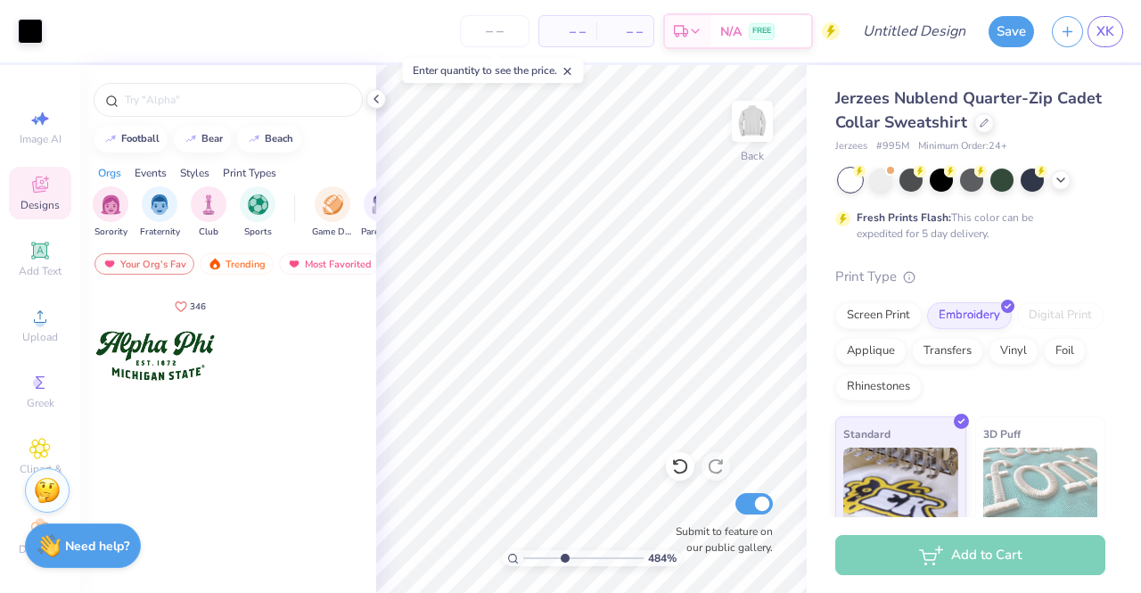
type input "1"
drag, startPoint x: 563, startPoint y: 555, endPoint x: 511, endPoint y: 513, distance: 67.8
click at [523, 550] on input "range" at bounding box center [583, 558] width 120 height 16
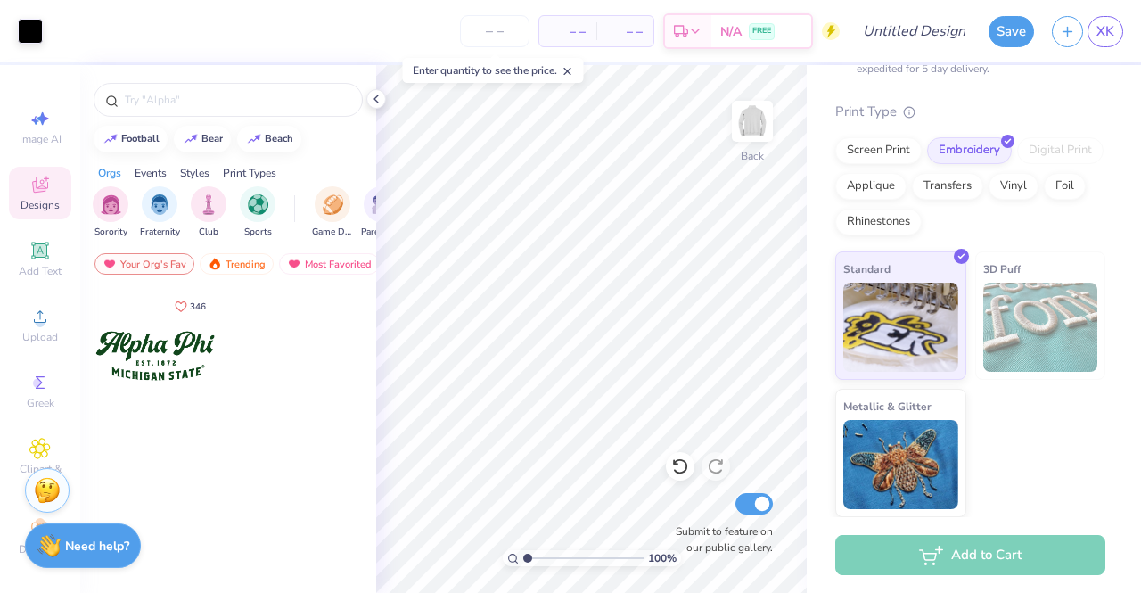
scroll to position [0, 0]
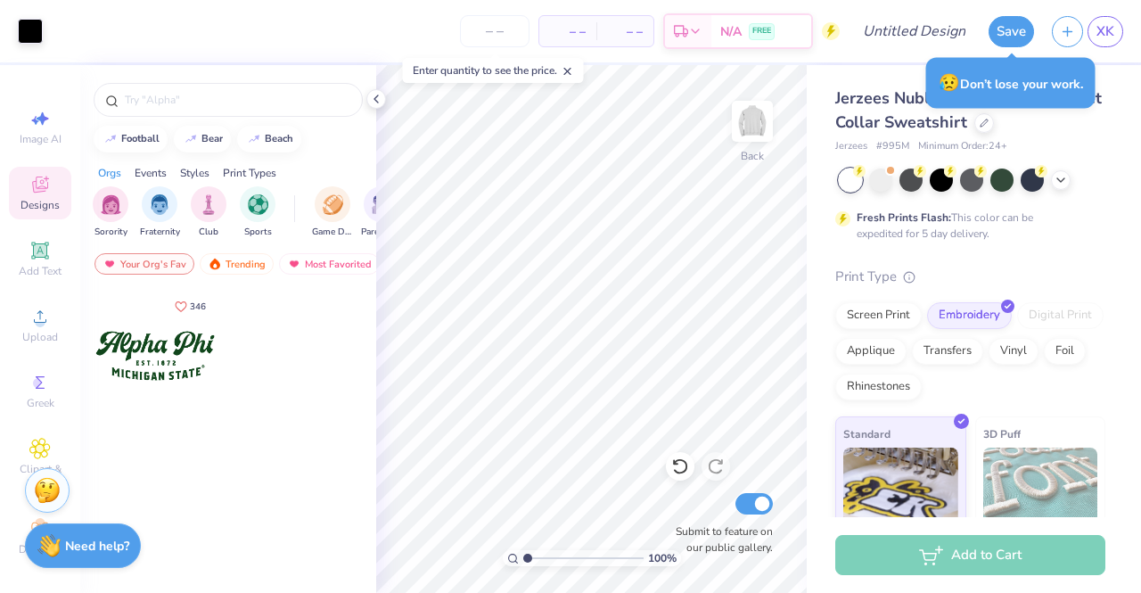
click at [810, 128] on div "Jerzees Nublend Quarter-Zip Cadet Collar Sweatshirt Jerzees # 995M Minimum Orde…" at bounding box center [974, 373] width 334 height 617
